Goal: Task Accomplishment & Management: Use online tool/utility

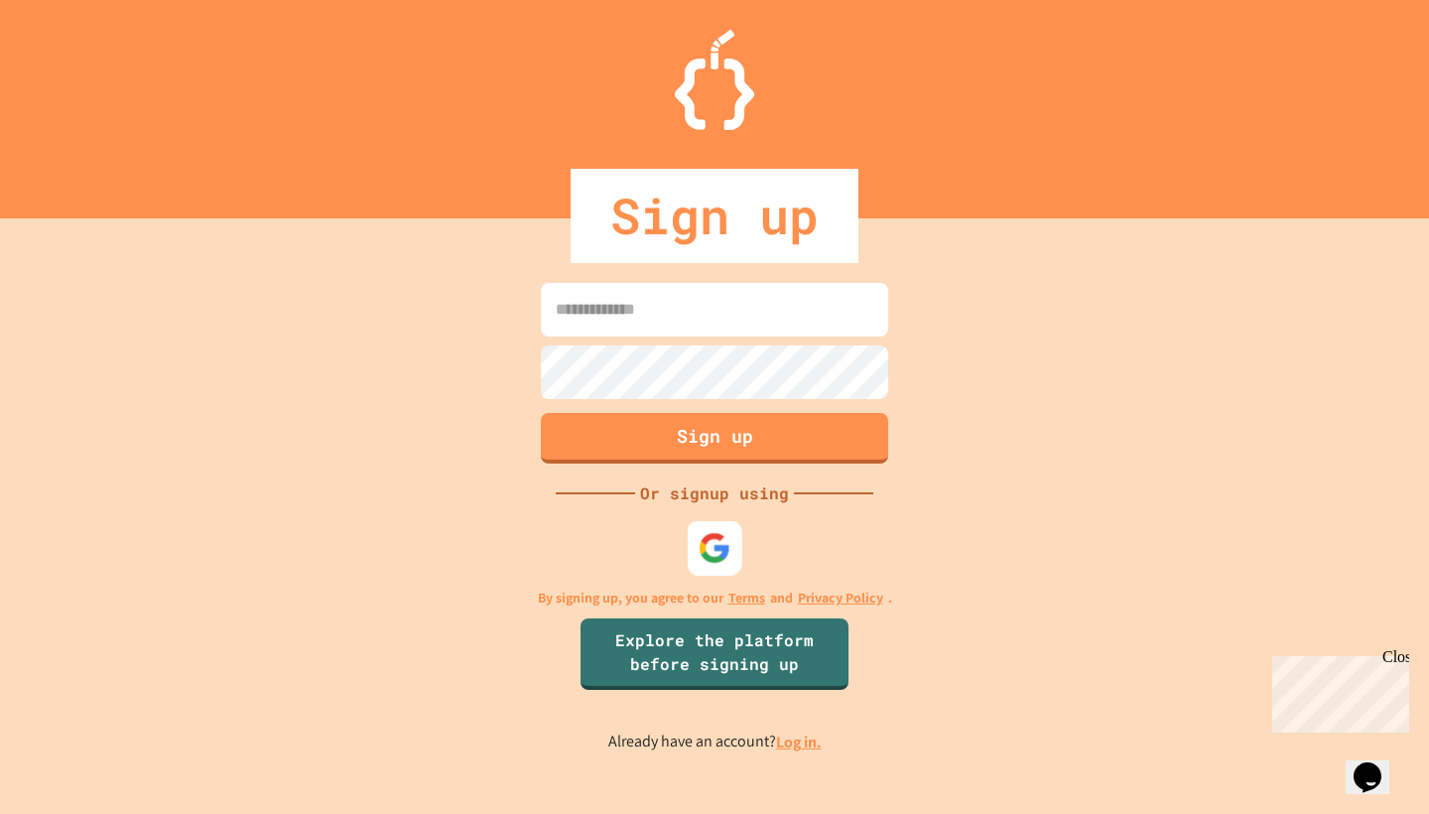
click at [721, 559] on img at bounding box center [715, 548] width 33 height 33
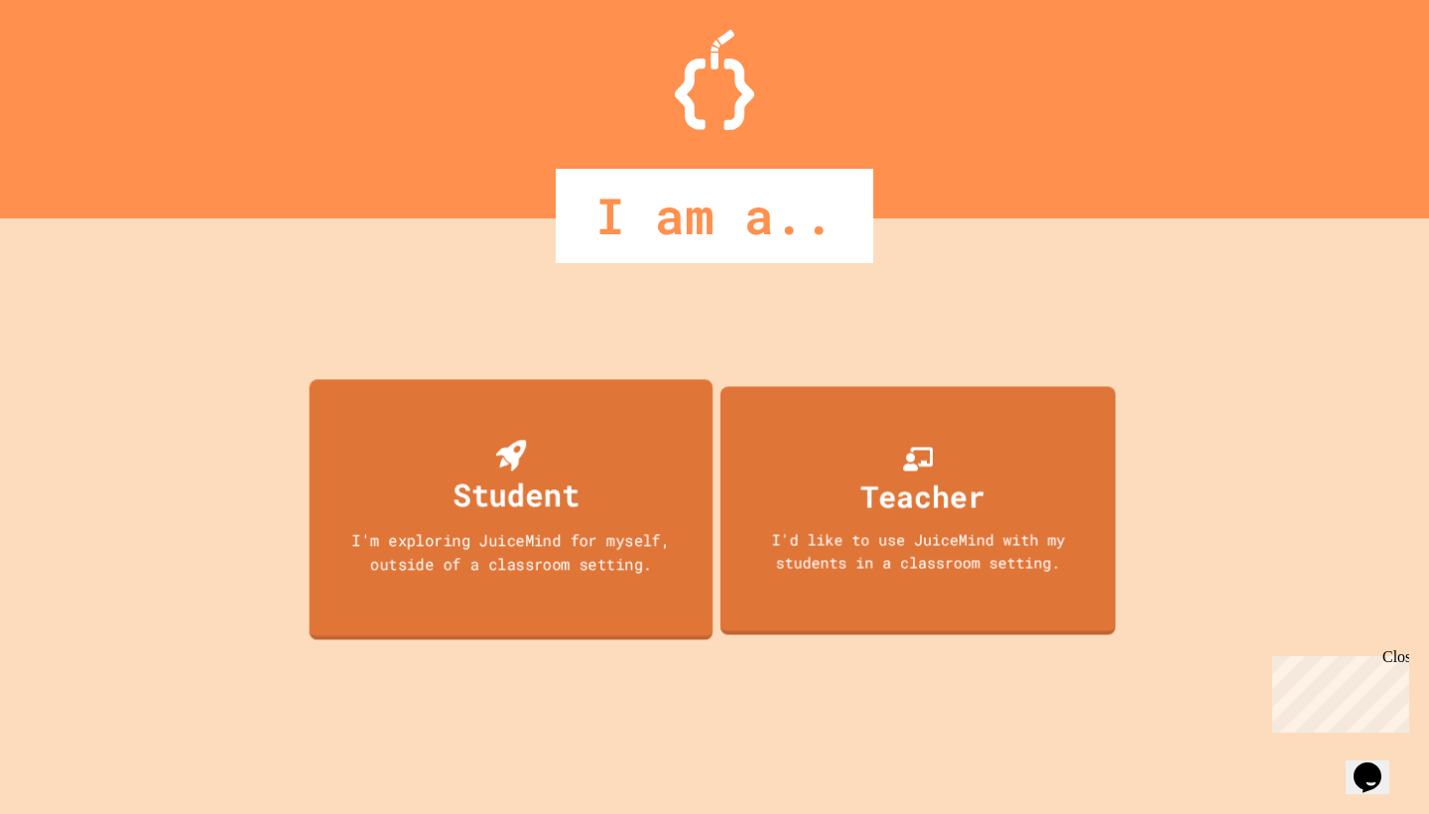
click at [600, 550] on div "I'm exploring JuiceMind for myself, outside of a classroom setting." at bounding box center [510, 551] width 363 height 47
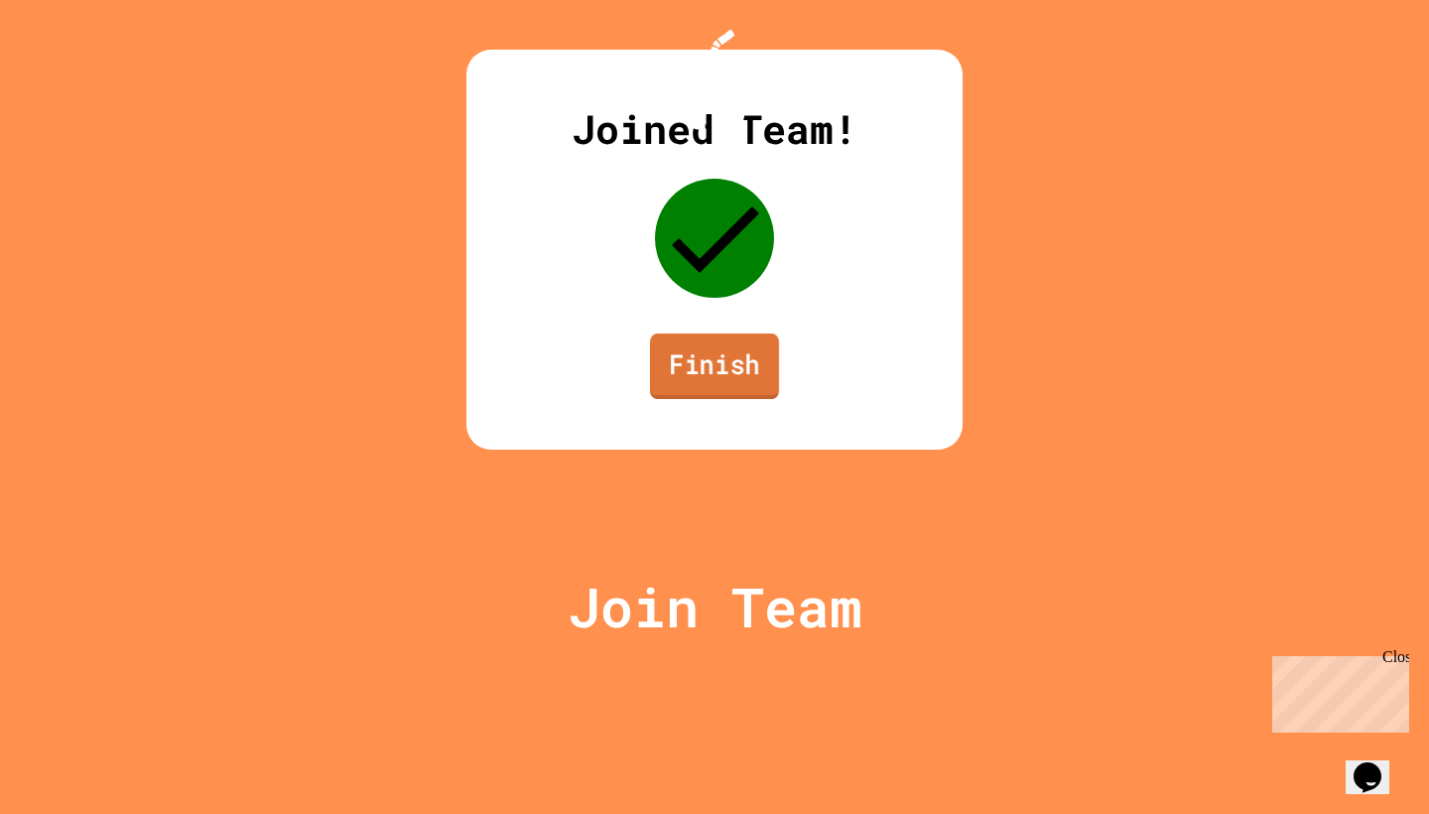
click at [724, 399] on link "Finish" at bounding box center [714, 366] width 129 height 66
